Goal: Information Seeking & Learning: Learn about a topic

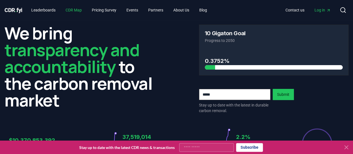
click at [77, 11] on link "CDR Map" at bounding box center [73, 10] width 25 height 10
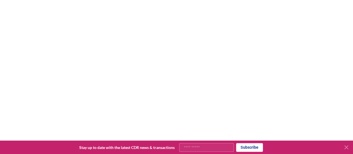
scroll to position [170, 0]
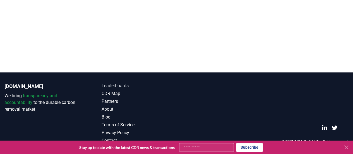
click at [114, 86] on link "Leaderboards" at bounding box center [139, 85] width 75 height 7
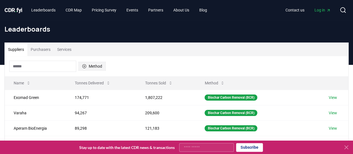
click at [90, 63] on button "Method" at bounding box center [91, 66] width 27 height 9
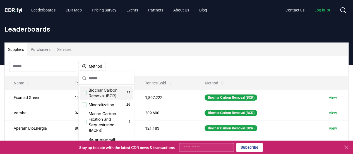
click at [83, 92] on div "Suggestions" at bounding box center [84, 93] width 4 height 4
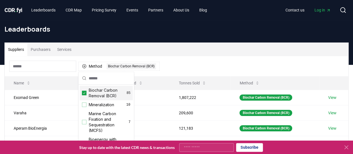
click at [189, 73] on div "Method 1 Biochar Carbon Removal (BCR)" at bounding box center [176, 66] width 343 height 20
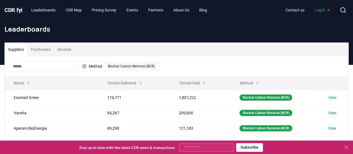
scroll to position [1, 0]
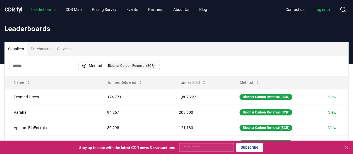
click at [42, 9] on link "Leaderboards" at bounding box center [43, 9] width 33 height 10
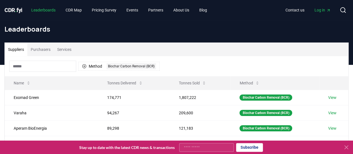
scroll to position [0, 0]
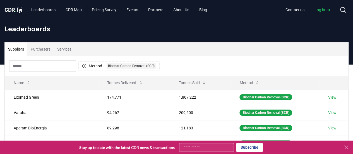
click at [348, 148] on icon at bounding box center [346, 147] width 7 height 7
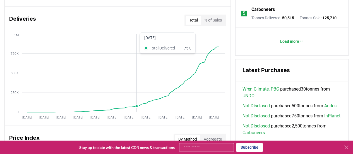
scroll to position [323, 0]
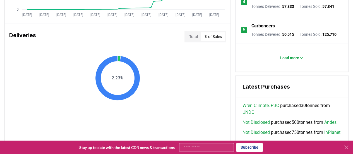
click at [219, 34] on button "% of Sales" at bounding box center [213, 36] width 24 height 9
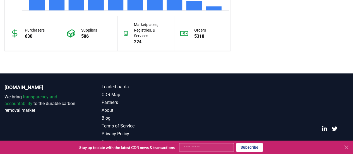
scroll to position [568, 0]
click at [345, 147] on icon at bounding box center [346, 147] width 7 height 7
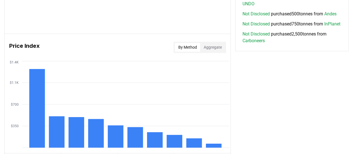
scroll to position [422, 0]
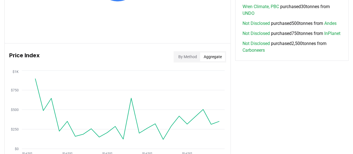
click at [206, 59] on button "Aggregate" at bounding box center [212, 56] width 25 height 9
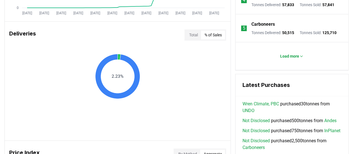
scroll to position [308, 0]
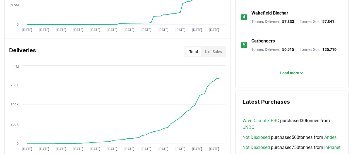
click at [190, 49] on button "Total" at bounding box center [192, 51] width 15 height 9
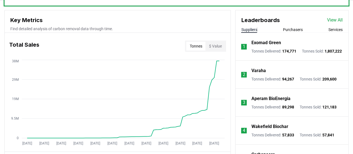
scroll to position [194, 0]
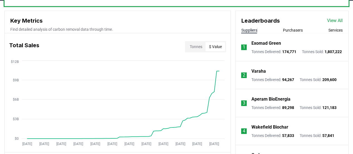
click at [217, 47] on button "$ Value" at bounding box center [215, 46] width 20 height 9
click at [198, 45] on button "Tonnes" at bounding box center [195, 46] width 19 height 9
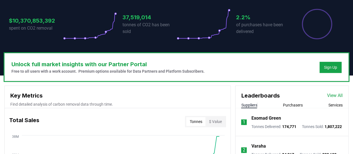
scroll to position [0, 0]
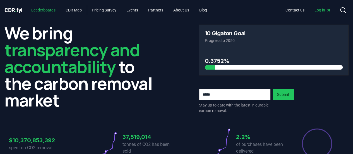
click at [45, 9] on link "Leaderboards" at bounding box center [43, 10] width 33 height 10
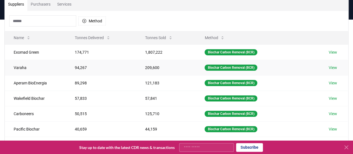
scroll to position [1, 0]
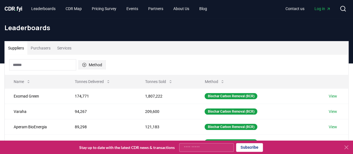
click at [87, 63] on button "Method" at bounding box center [91, 64] width 27 height 9
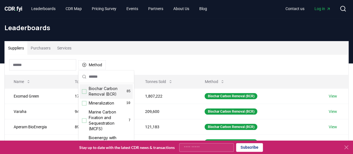
click at [83, 92] on div "Suggestions" at bounding box center [84, 91] width 4 height 4
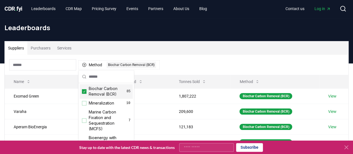
click at [193, 65] on div "Method 1 Biochar Carbon Removal (BCR)" at bounding box center [176, 65] width 343 height 20
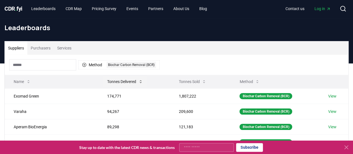
click at [112, 83] on button "Tonnes Delivered" at bounding box center [125, 81] width 45 height 11
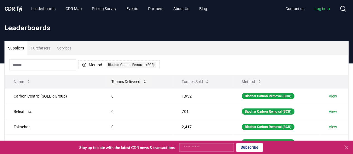
click at [112, 83] on button "Tonnes Delivered" at bounding box center [129, 81] width 45 height 11
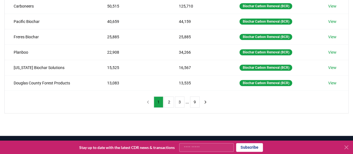
scroll to position [140, 0]
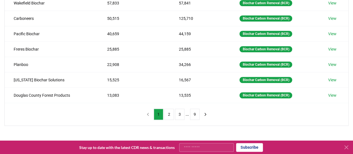
click at [346, 145] on icon at bounding box center [346, 147] width 7 height 7
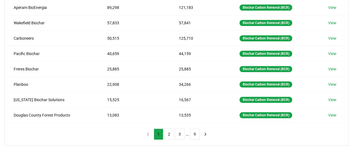
scroll to position [120, 0]
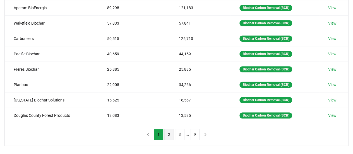
click at [170, 131] on button "2" at bounding box center [168, 134] width 9 height 11
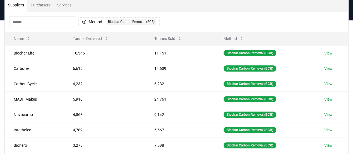
scroll to position [124, 0]
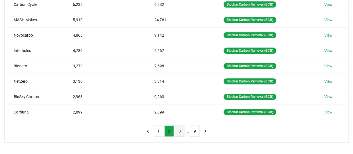
click at [178, 129] on button "3" at bounding box center [179, 130] width 9 height 11
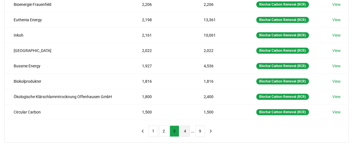
click at [181, 131] on button "4" at bounding box center [184, 130] width 9 height 11
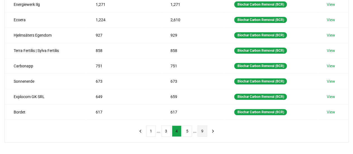
click at [204, 127] on button "9" at bounding box center [201, 130] width 9 height 11
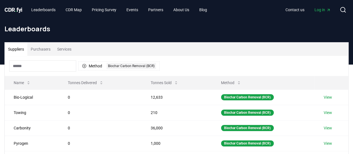
scroll to position [146, 0]
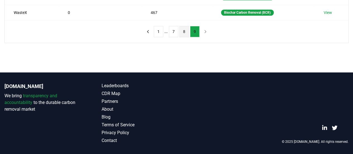
click at [184, 33] on button "8" at bounding box center [183, 31] width 9 height 11
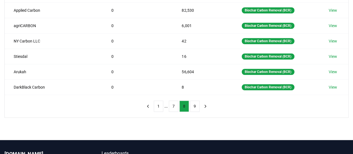
scroll to position [148, 0]
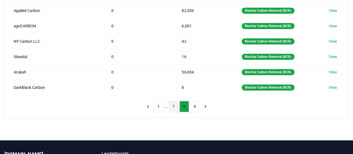
click at [171, 104] on button "7" at bounding box center [173, 106] width 9 height 11
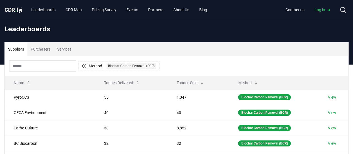
scroll to position [0, 0]
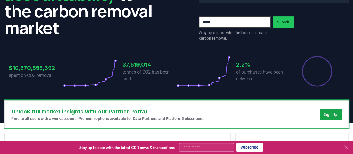
scroll to position [98, 0]
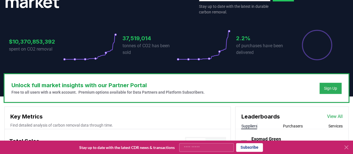
click at [335, 86] on div "Sign Up" at bounding box center [330, 88] width 13 height 6
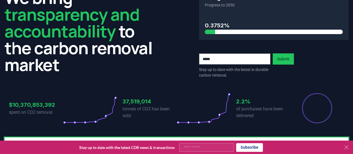
scroll to position [0, 0]
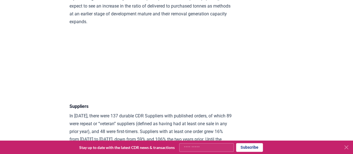
scroll to position [3007, 0]
click at [312, 77] on div "February 14, 2025 Keep Calm and Remove On - CDR.fyi 2024 Year in Review Highlig…" at bounding box center [176, 36] width 353 height 6047
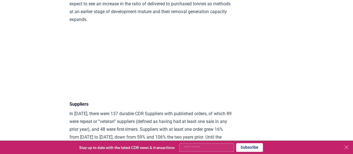
scroll to position [3010, 0]
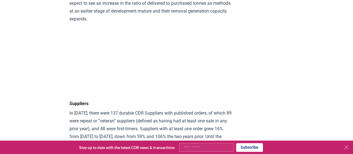
click at [315, 37] on div "February 14, 2025 Keep Calm and Remove On - CDR.fyi 2024 Year in Review Highlig…" at bounding box center [176, 34] width 353 height 6047
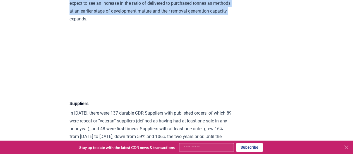
drag, startPoint x: 201, startPoint y: 25, endPoint x: 154, endPoint y: 55, distance: 55.5
